Goal: Contribute content

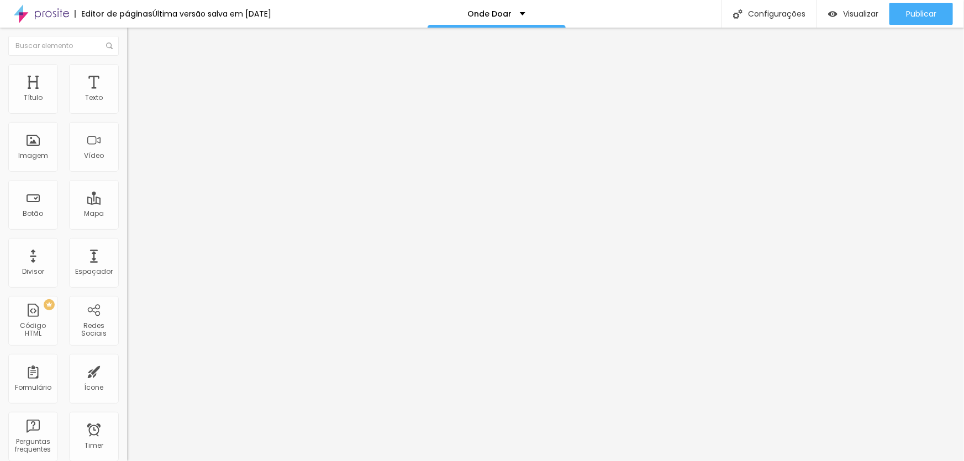
click at [127, 227] on input "[URL][DOMAIN_NAME]" at bounding box center [193, 220] width 133 height 11
paste input "[URL][DOMAIN_NAME]"
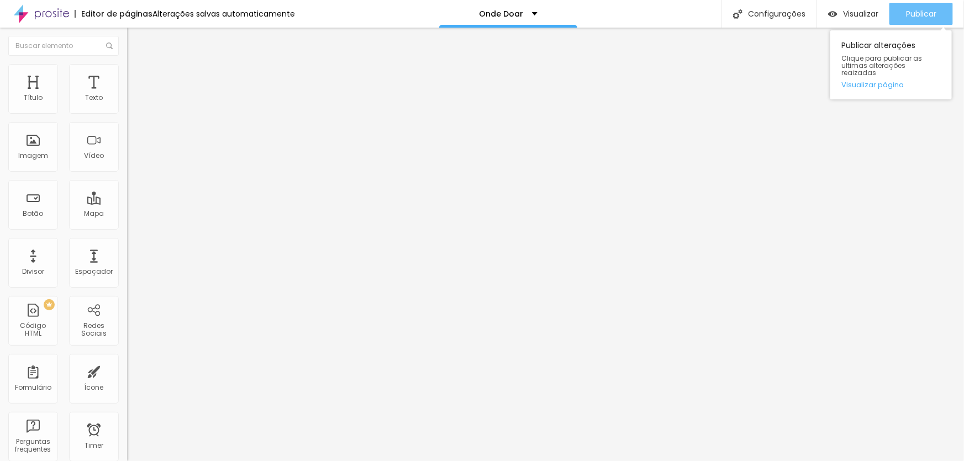
type input "[URL][DOMAIN_NAME]"
click at [923, 11] on span "Publicar" at bounding box center [921, 13] width 30 height 9
click at [127, 227] on input "[URL][DOMAIN_NAME]" at bounding box center [193, 220] width 133 height 11
paste input "[URL][DOMAIN_NAME]"
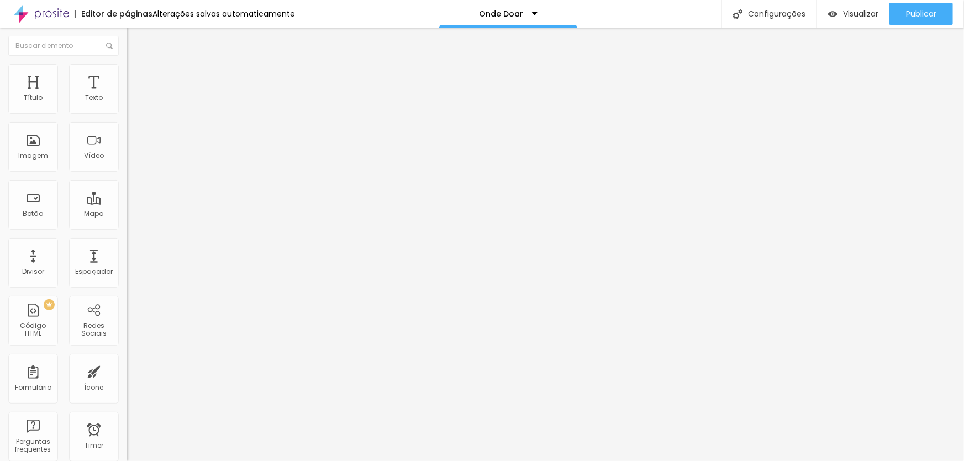
scroll to position [0, 200]
type input "[URL][DOMAIN_NAME]"
click at [922, 11] on span "Publicar" at bounding box center [921, 13] width 30 height 9
click at [127, 227] on input "[URL][DOMAIN_NAME]" at bounding box center [193, 220] width 133 height 11
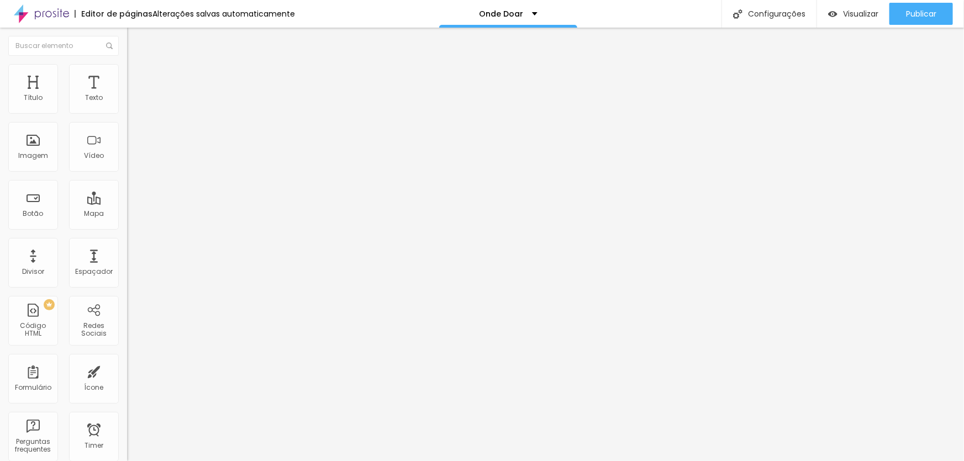
paste input "[URL][DOMAIN_NAME]"
type input "[URL][DOMAIN_NAME]"
click at [919, 9] on span "Publicar" at bounding box center [921, 13] width 30 height 9
